Goal: Task Accomplishment & Management: Use online tool/utility

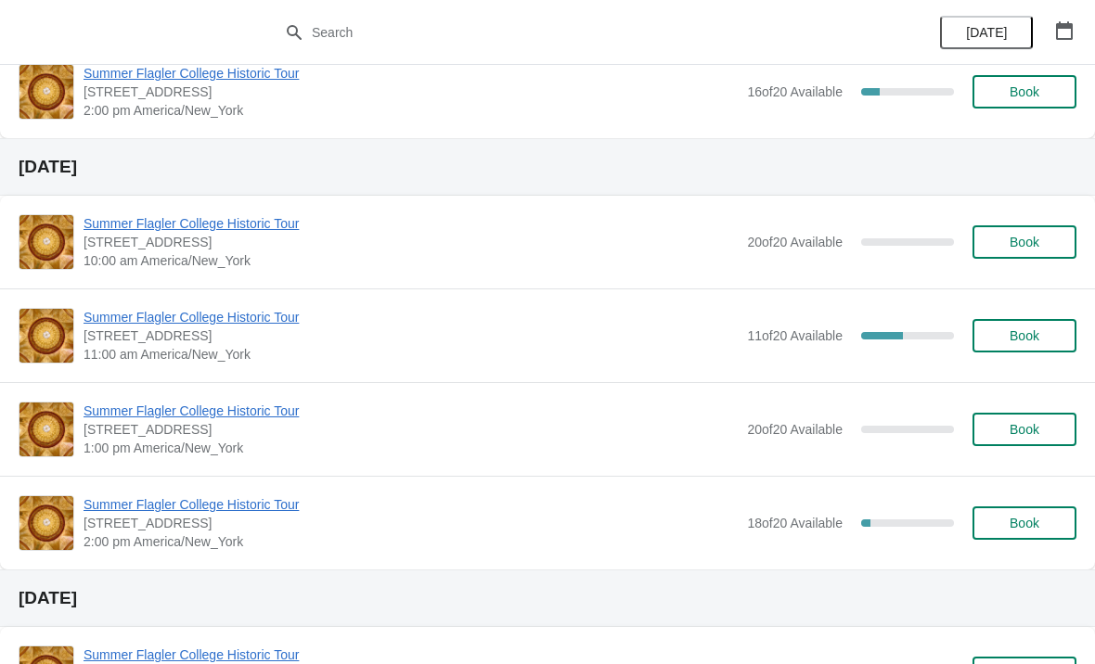
scroll to position [315, 0]
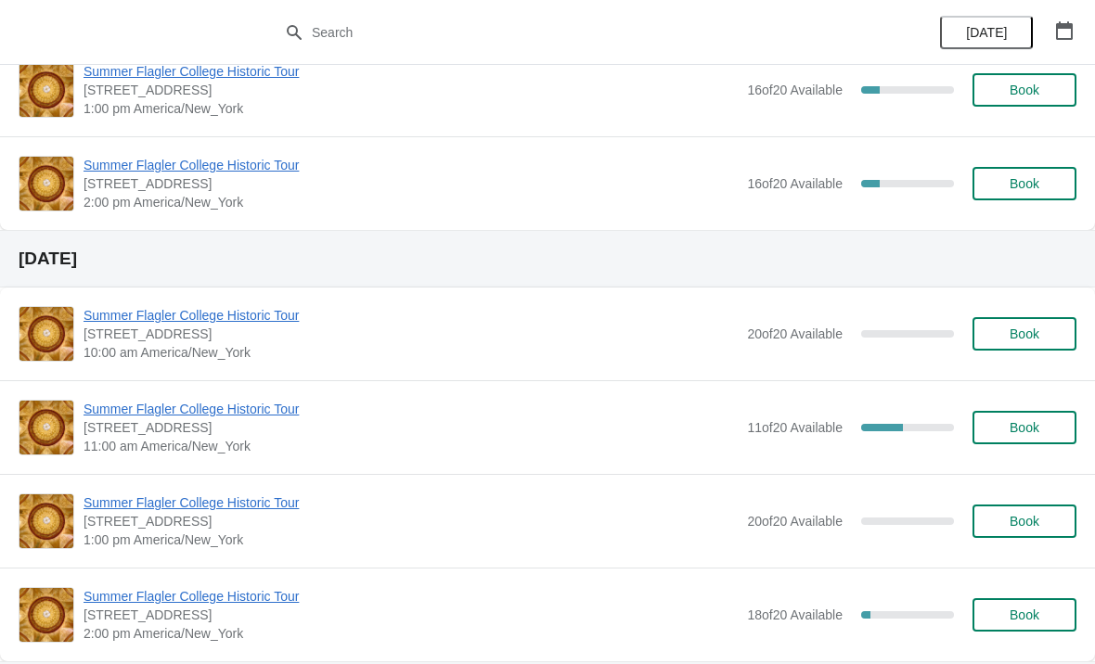
click at [1064, 26] on icon "button" at bounding box center [1064, 30] width 17 height 19
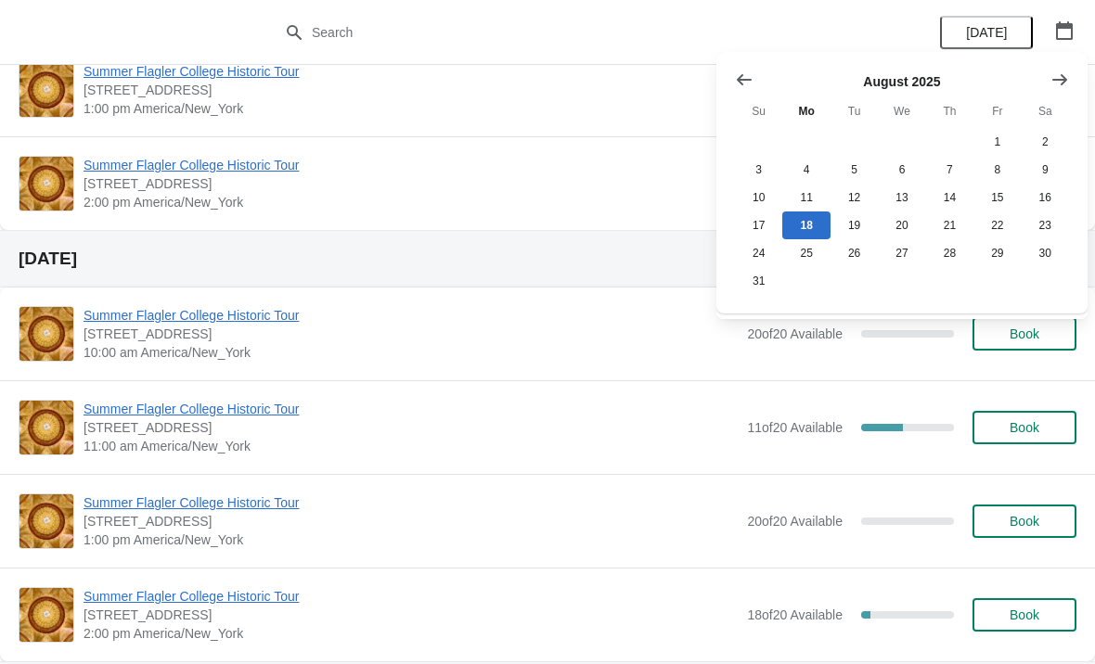
click at [1045, 66] on button "Show next month, September 2025" at bounding box center [1059, 79] width 33 height 33
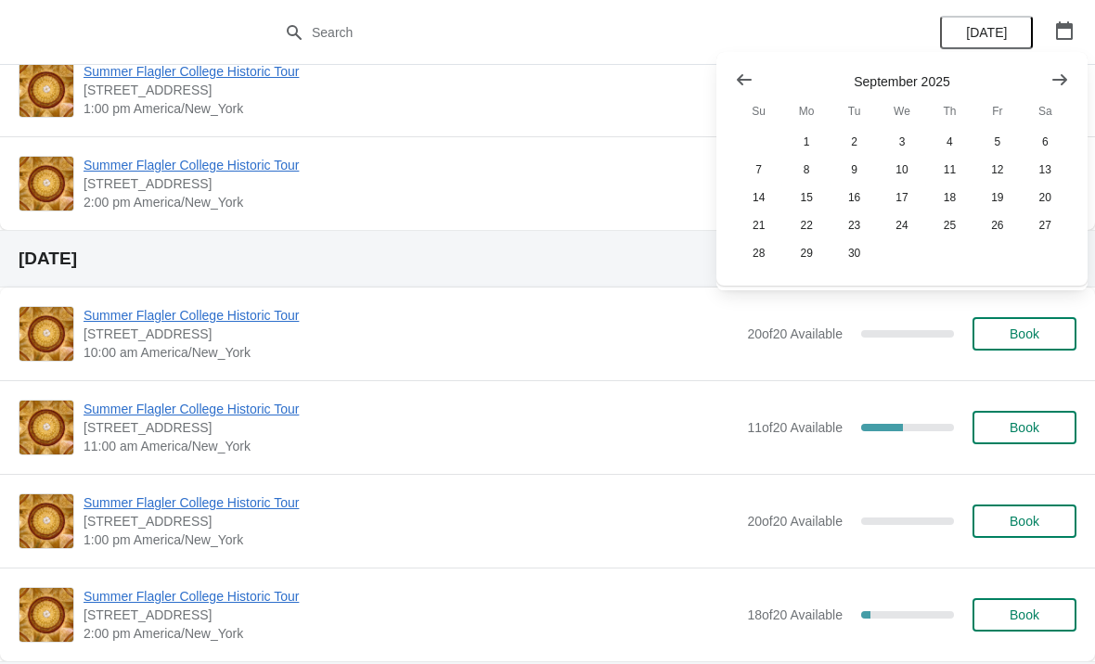
click at [1059, 95] on button "Show next month, October 2025" at bounding box center [1059, 79] width 33 height 33
click at [1051, 73] on icon "Show next month, November 2025" at bounding box center [1059, 79] width 19 height 19
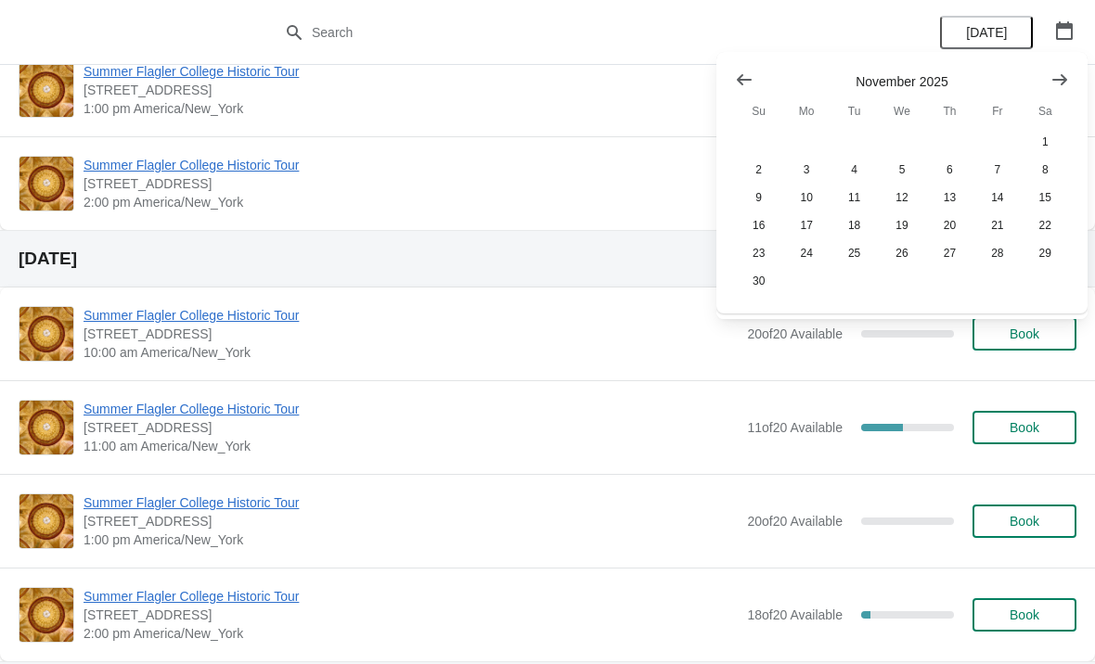
click at [1052, 76] on icon "Show next month, December 2025" at bounding box center [1059, 79] width 19 height 19
click at [1044, 84] on button "Show next month, January 2026" at bounding box center [1059, 79] width 33 height 33
click at [1061, 86] on icon "Show next month, February 2026" at bounding box center [1059, 79] width 19 height 19
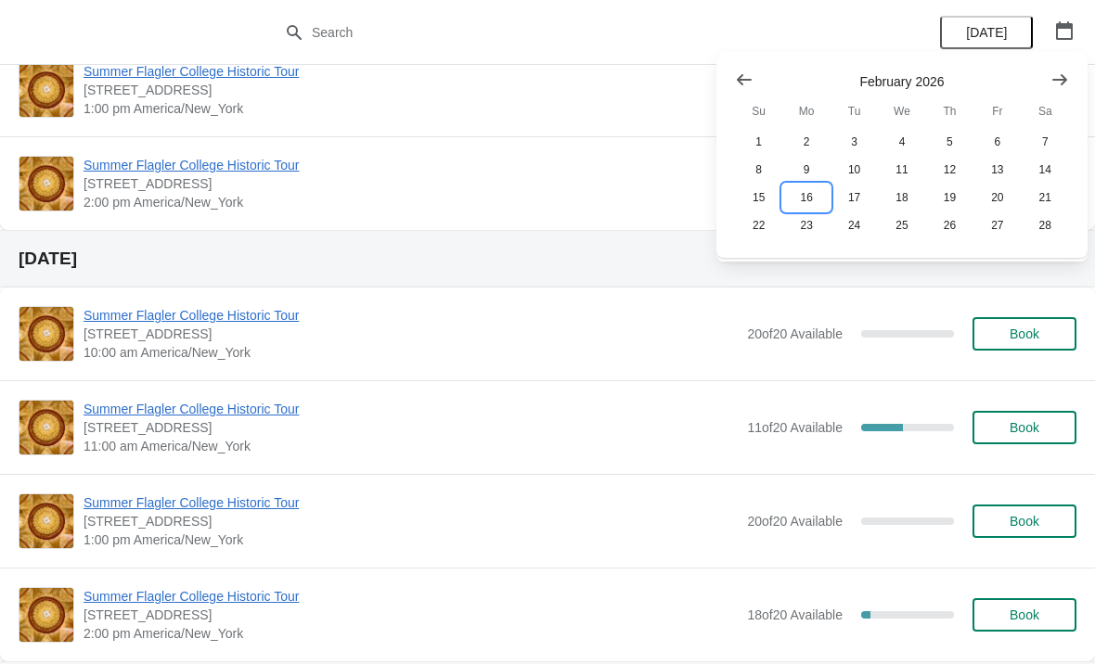
click at [797, 203] on button "16" at bounding box center [805, 198] width 47 height 28
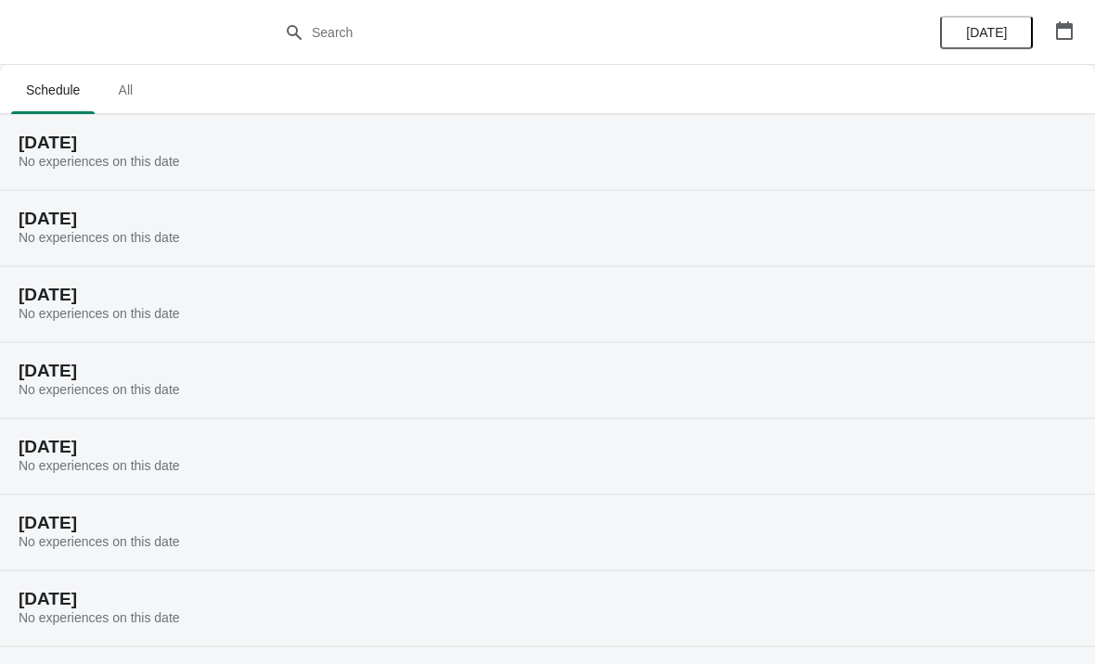
click at [1069, 44] on button "button" at bounding box center [1063, 30] width 33 height 33
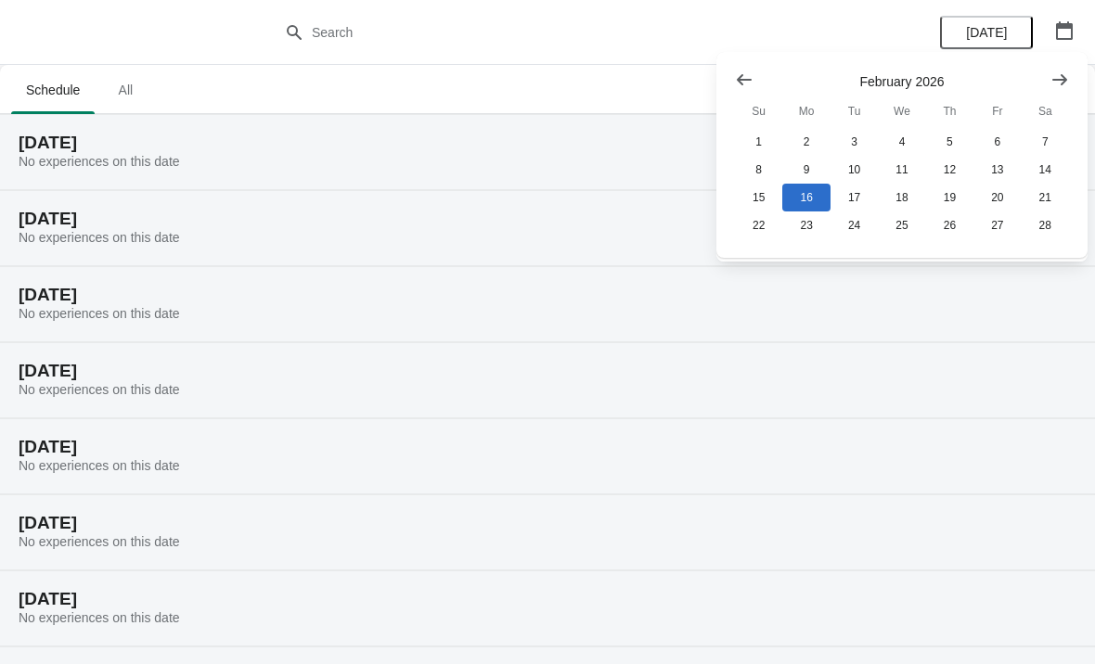
click at [745, 80] on icon "Show previous month, January 2026" at bounding box center [744, 79] width 15 height 11
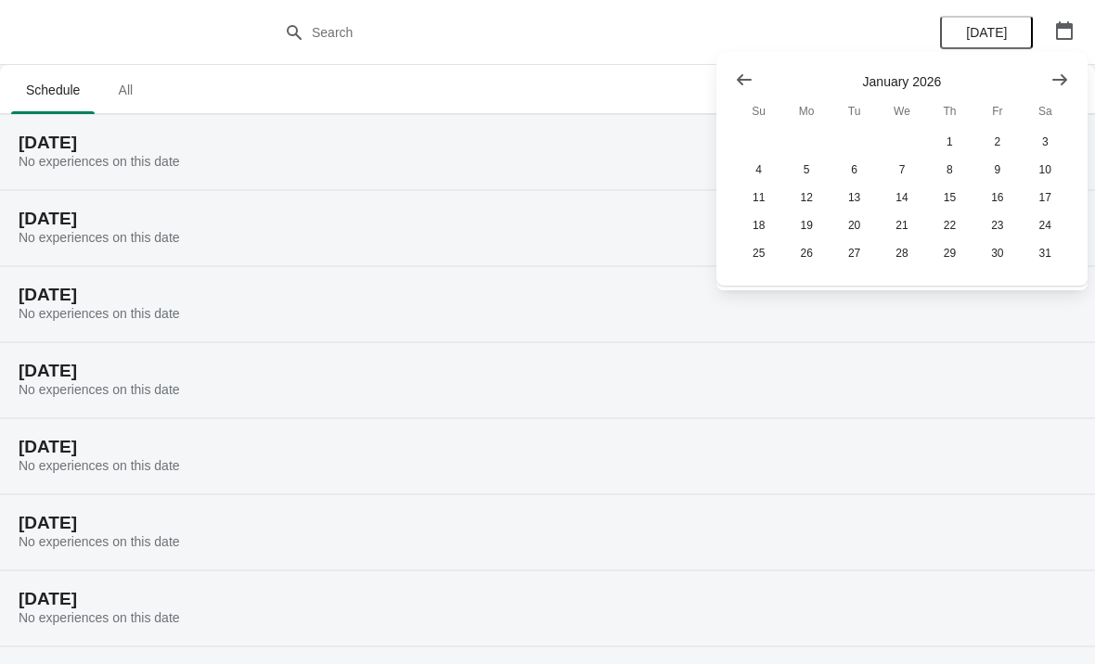
click at [745, 64] on button "Show previous month, December 2025" at bounding box center [743, 79] width 33 height 33
click at [746, 76] on icon "Show previous month, November 2025" at bounding box center [744, 79] width 19 height 19
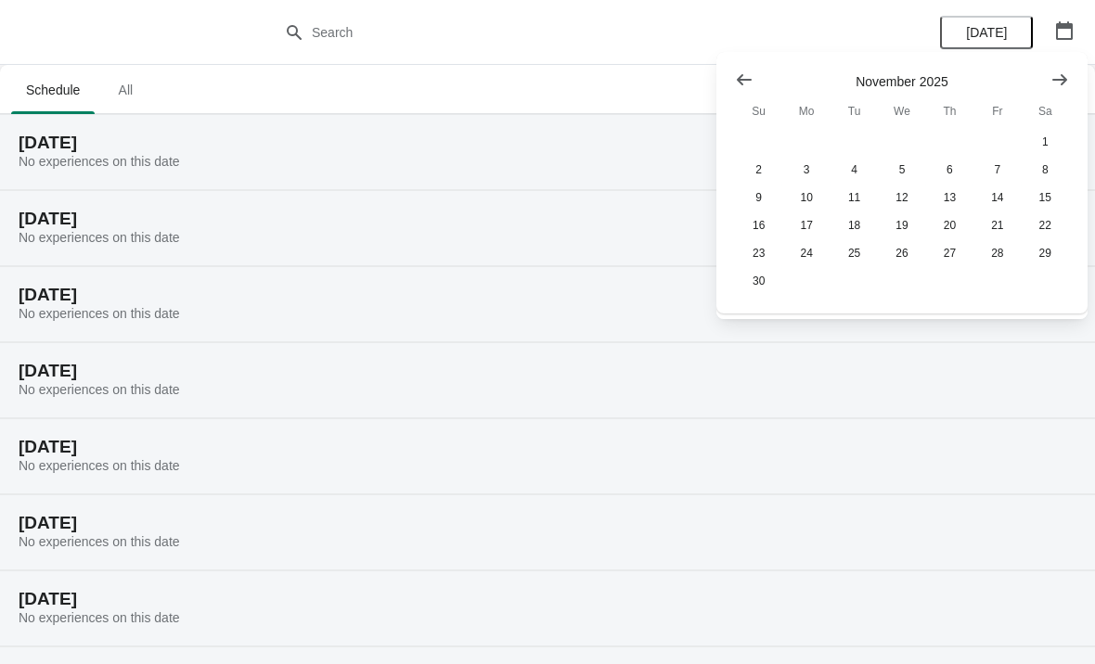
click at [754, 82] on button "Show previous month, October 2025" at bounding box center [743, 79] width 33 height 33
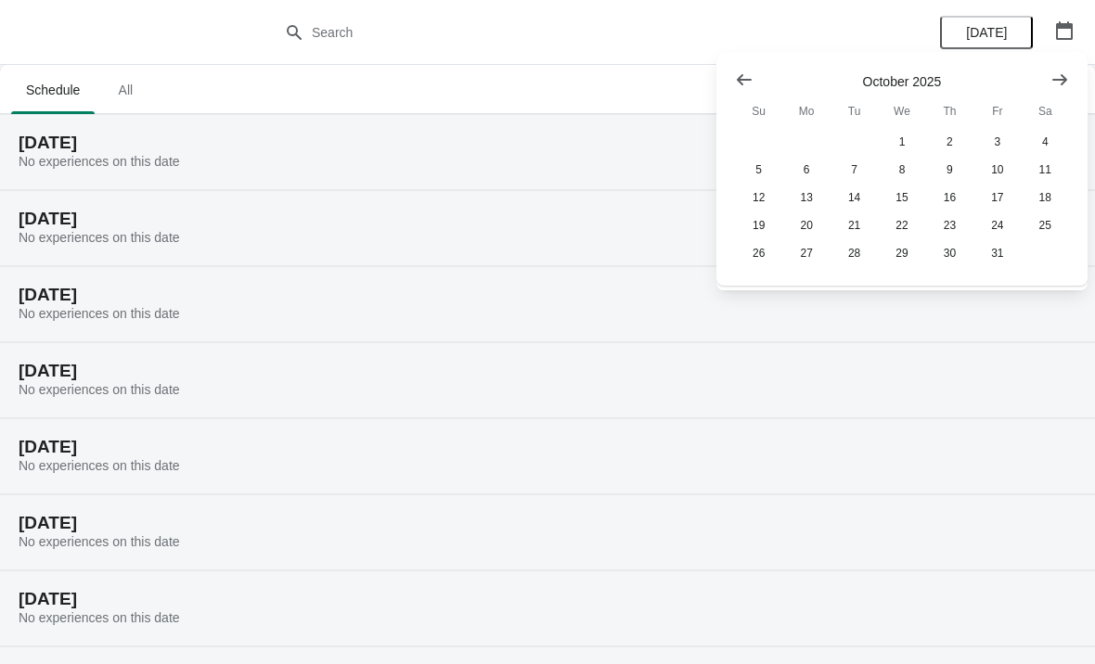
click at [743, 75] on icon "Show previous month, September 2025" at bounding box center [744, 79] width 19 height 19
click at [749, 64] on button "Show previous month, August 2025" at bounding box center [743, 79] width 33 height 33
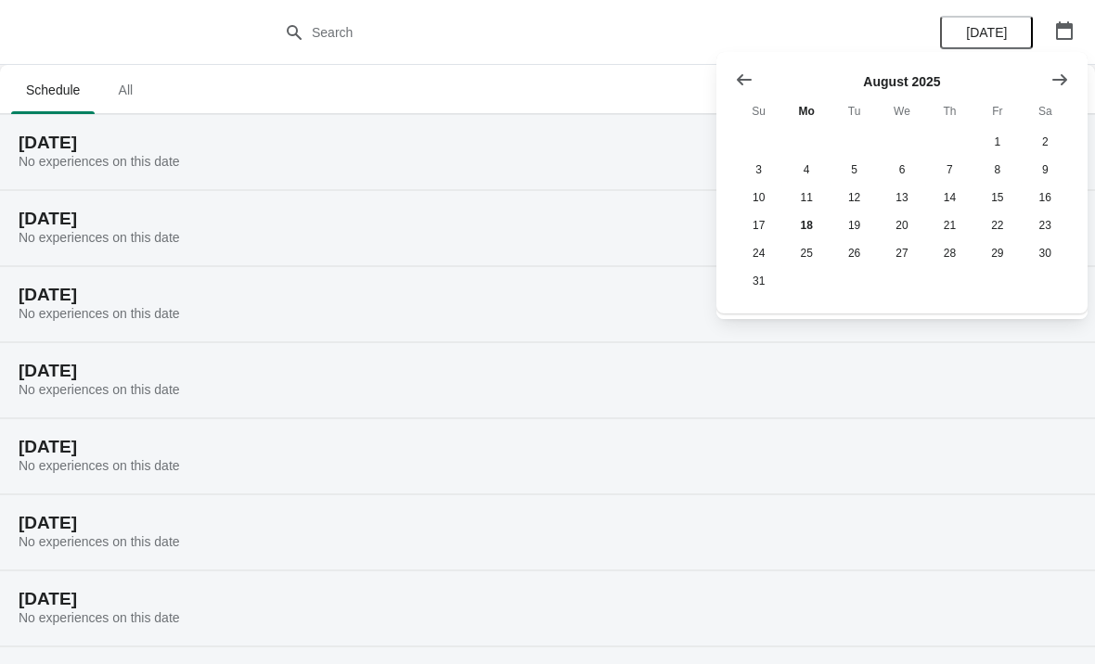
click at [750, 71] on icon "Show previous month, July 2025" at bounding box center [744, 79] width 19 height 19
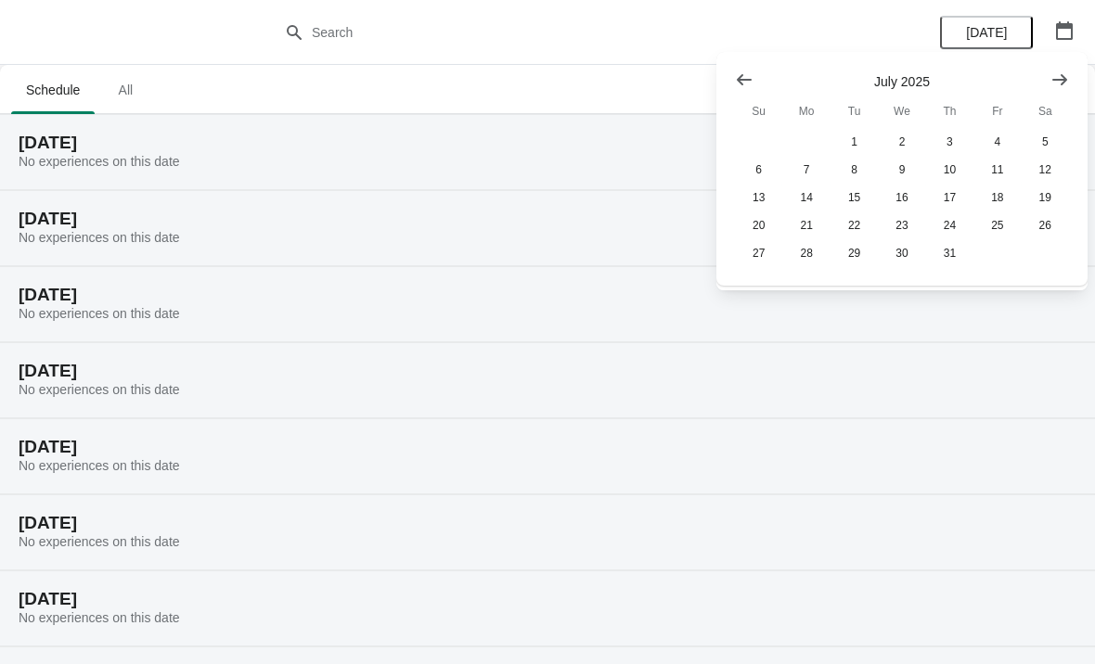
click at [720, 71] on div "[DATE] Su Mo Tu We Th Fr Sa 1 2 3 4 5 6 7 8 9 10 11 12 13 14 15 16 17 18 19 20 …" at bounding box center [894, 161] width 349 height 211
click at [1056, 82] on icon "Show next month, August 2025" at bounding box center [1059, 79] width 19 height 19
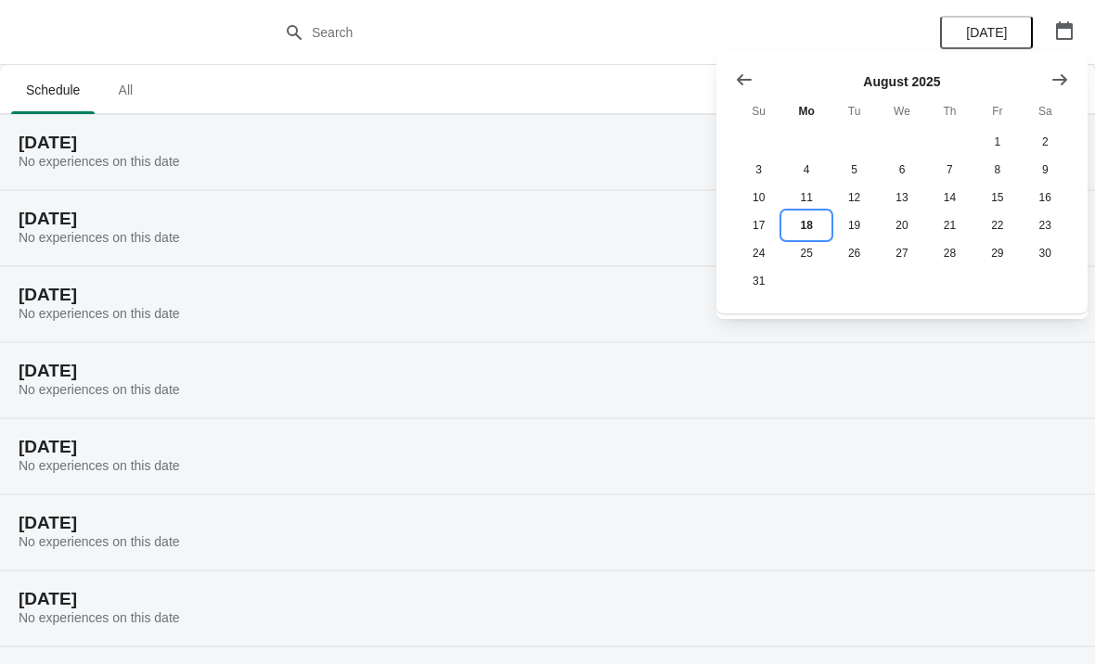
click at [795, 239] on button "18" at bounding box center [805, 225] width 47 height 28
